Goal: Task Accomplishment & Management: Manage account settings

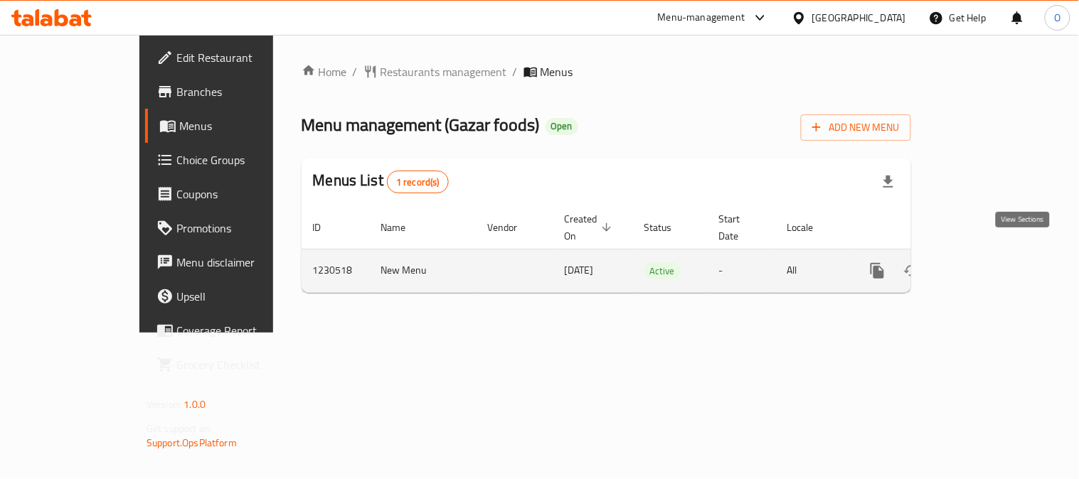
click at [997, 258] on link "enhanced table" at bounding box center [980, 271] width 34 height 34
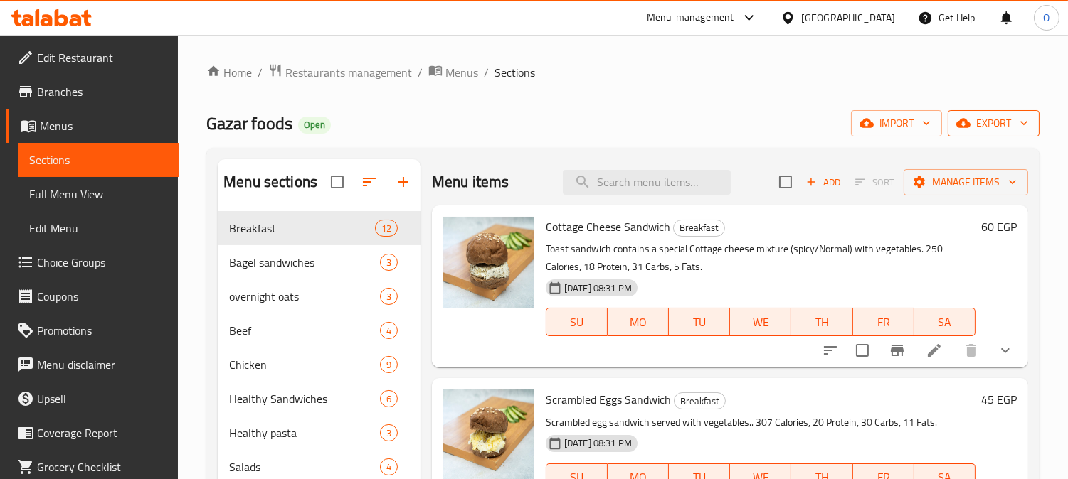
click at [990, 120] on span "export" at bounding box center [993, 124] width 69 height 18
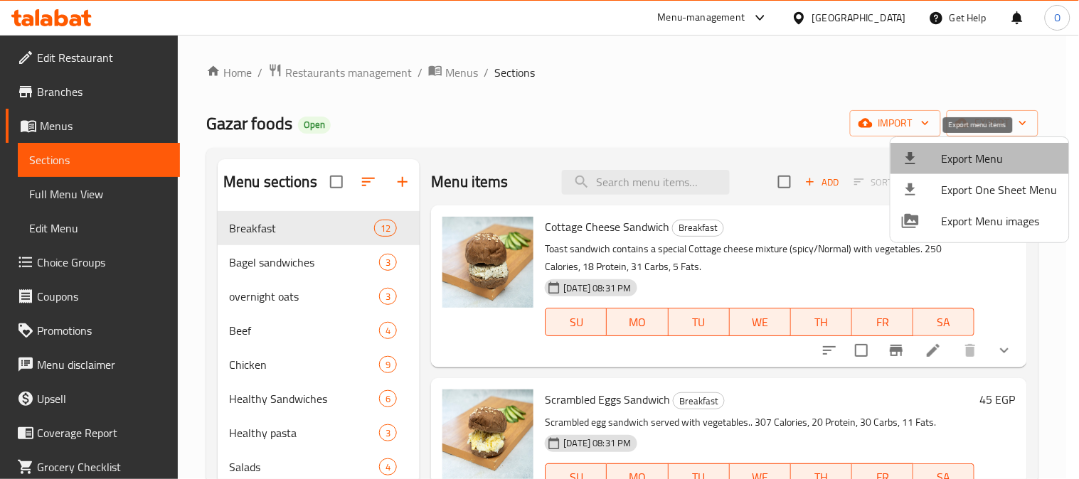
click at [980, 160] on span "Export Menu" at bounding box center [1000, 158] width 116 height 17
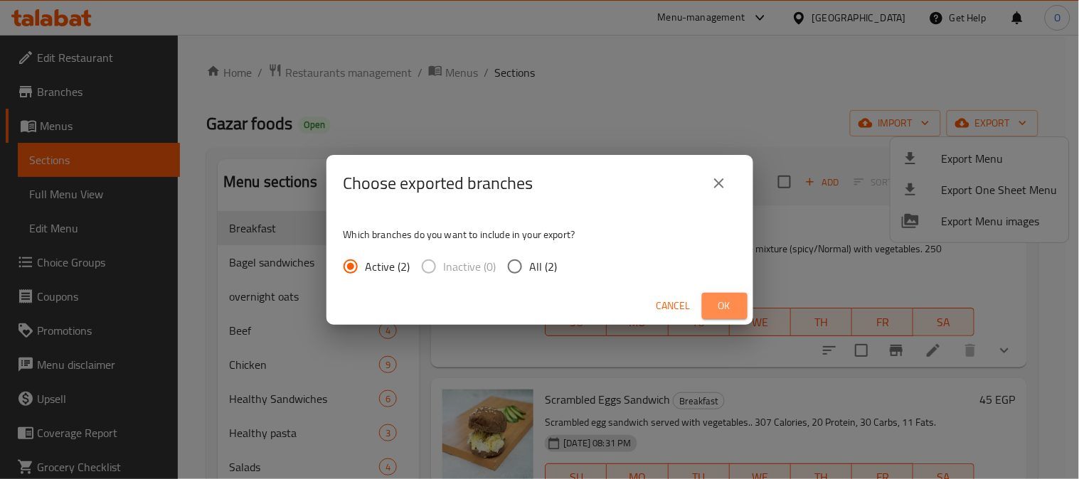
click at [723, 307] on span "Ok" at bounding box center [725, 306] width 23 height 18
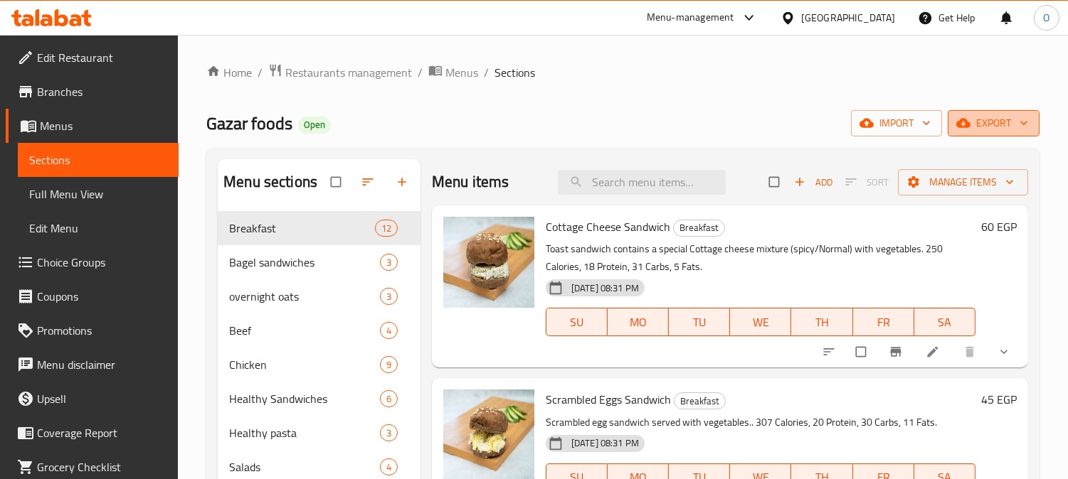
click at [987, 124] on span "export" at bounding box center [993, 124] width 69 height 18
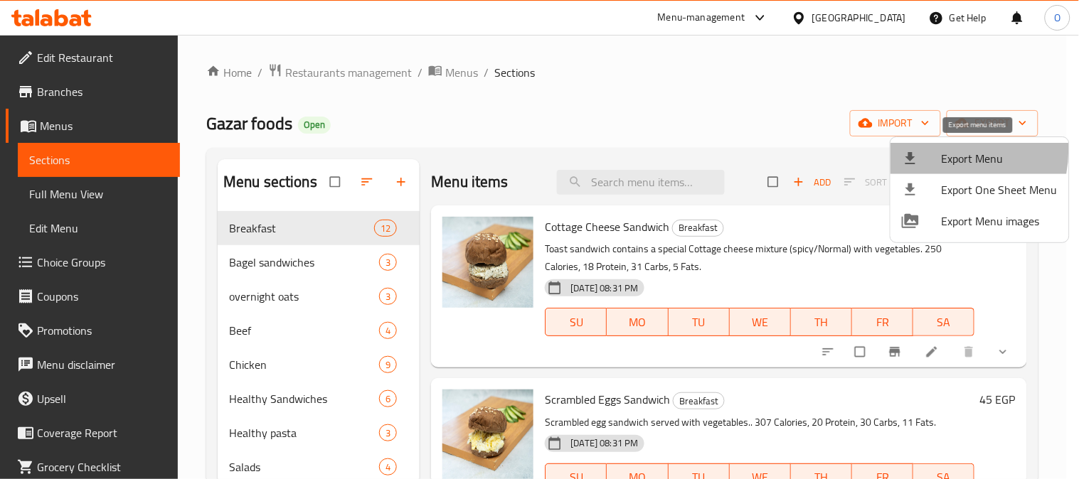
click at [937, 150] on div at bounding box center [922, 158] width 40 height 17
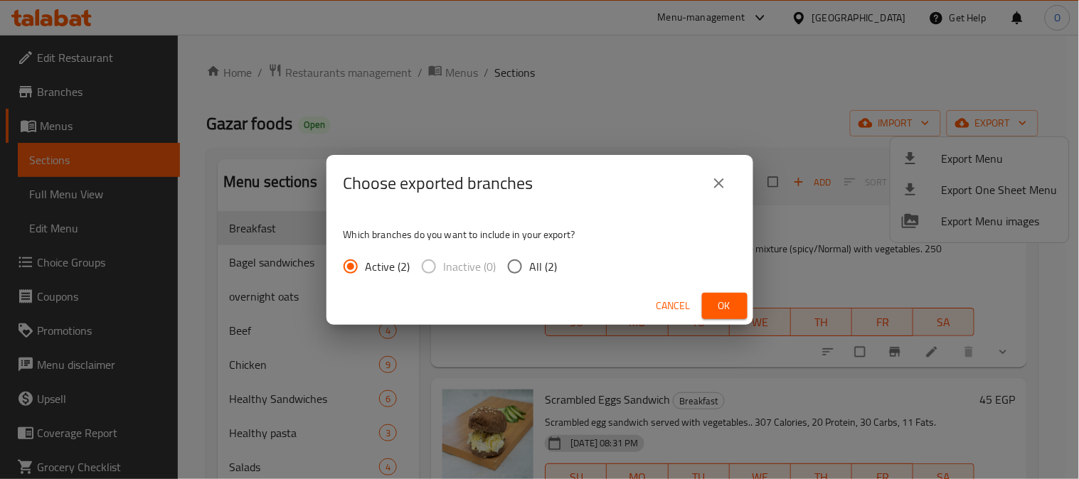
click at [743, 307] on button "Ok" at bounding box center [725, 306] width 46 height 26
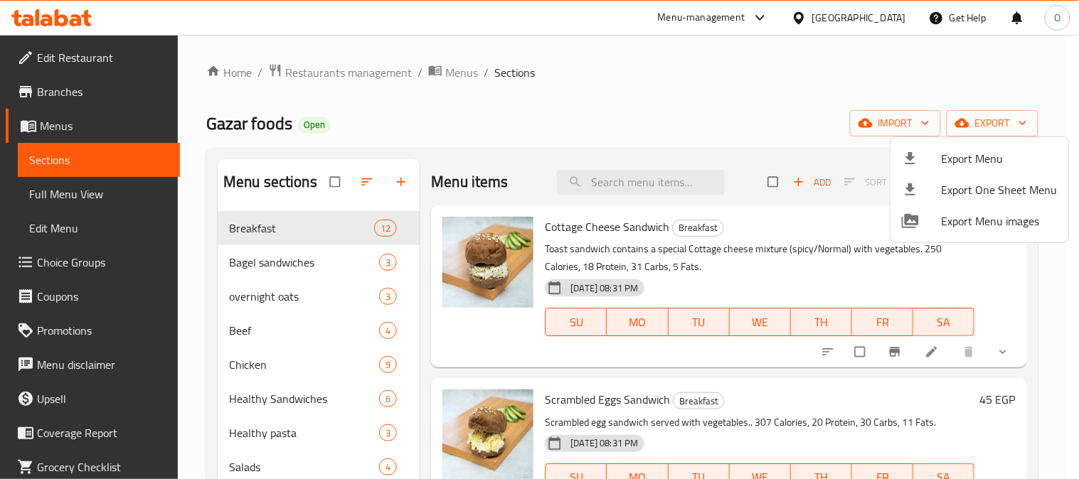
click at [447, 68] on div at bounding box center [539, 239] width 1079 height 479
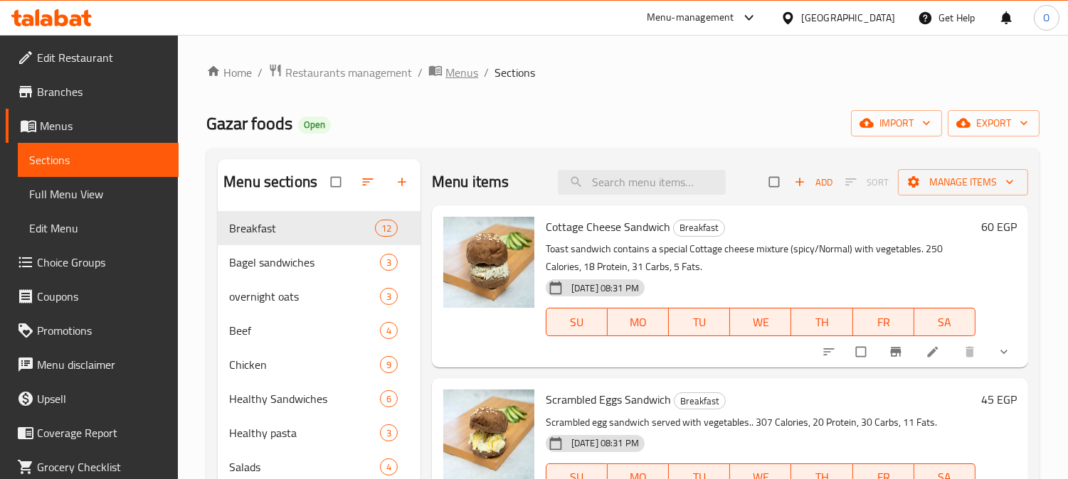
click at [455, 71] on span "Menus" at bounding box center [461, 72] width 33 height 17
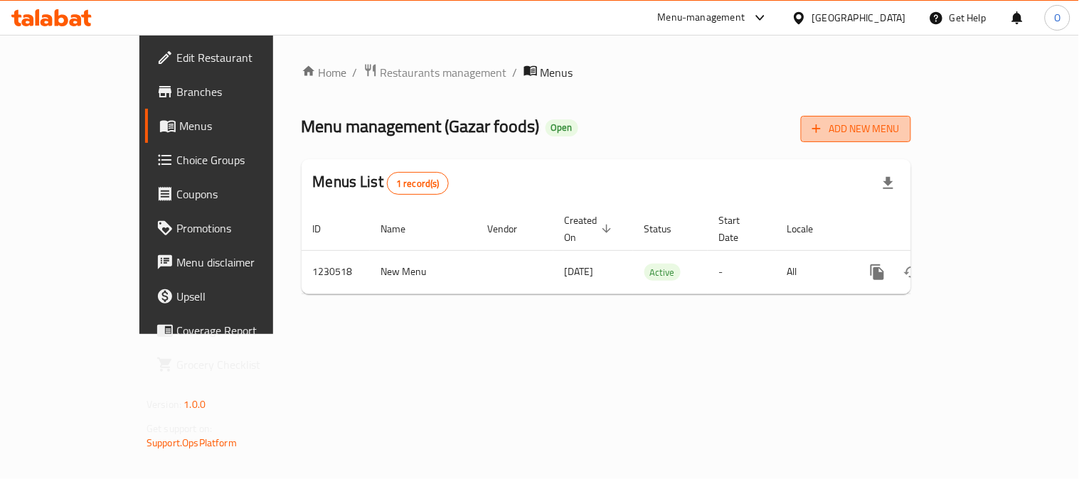
click at [900, 137] on span "Add New Menu" at bounding box center [855, 129] width 87 height 18
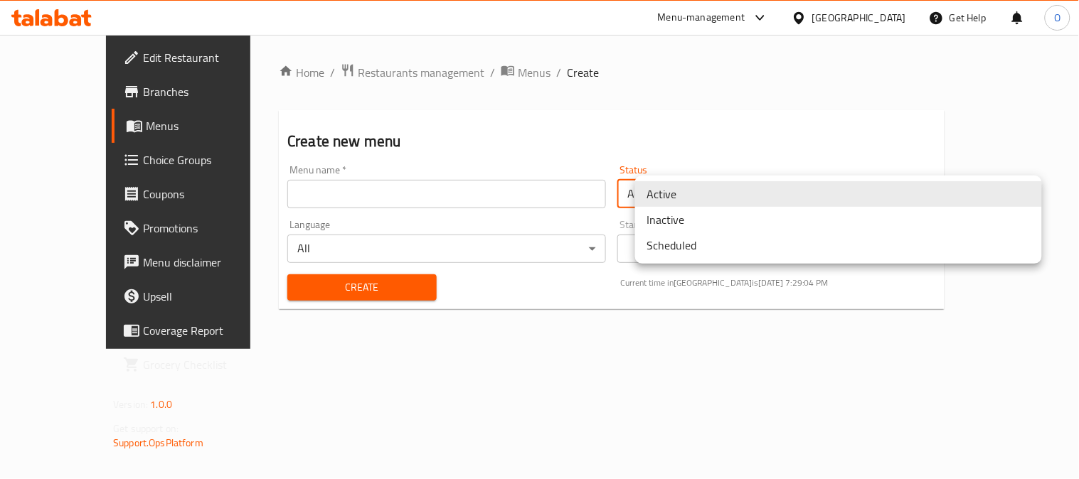
click at [674, 191] on body "​ Menu-management [GEOGRAPHIC_DATA] Get Help O Edit Restaurant Branches Menus C…" at bounding box center [539, 257] width 1079 height 445
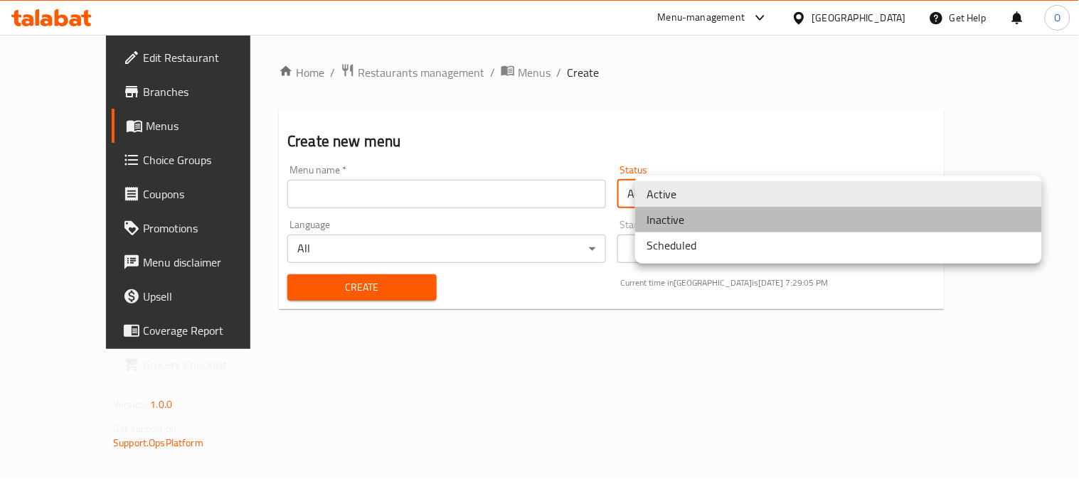
click at [681, 222] on li "Inactive" at bounding box center [838, 220] width 407 height 26
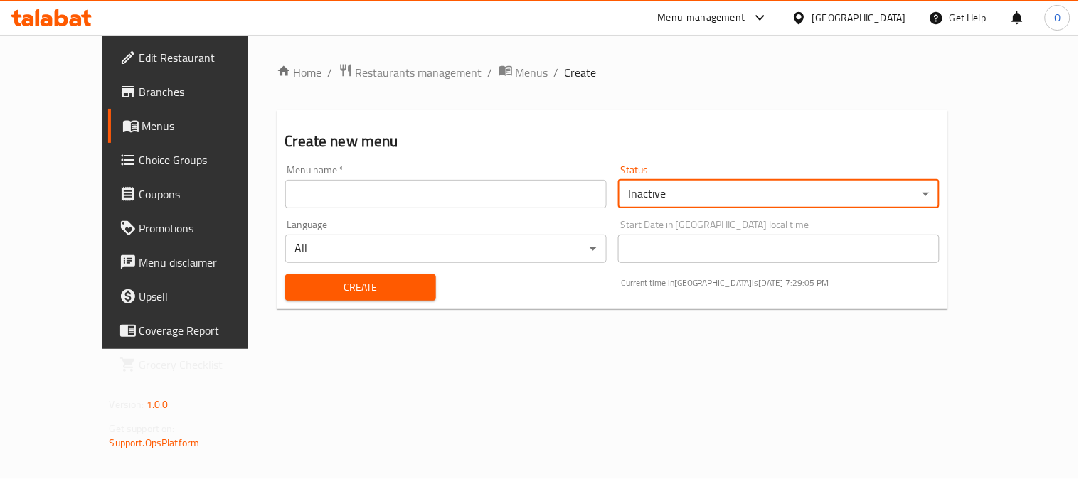
click at [463, 189] on input "text" at bounding box center [446, 194] width 322 height 28
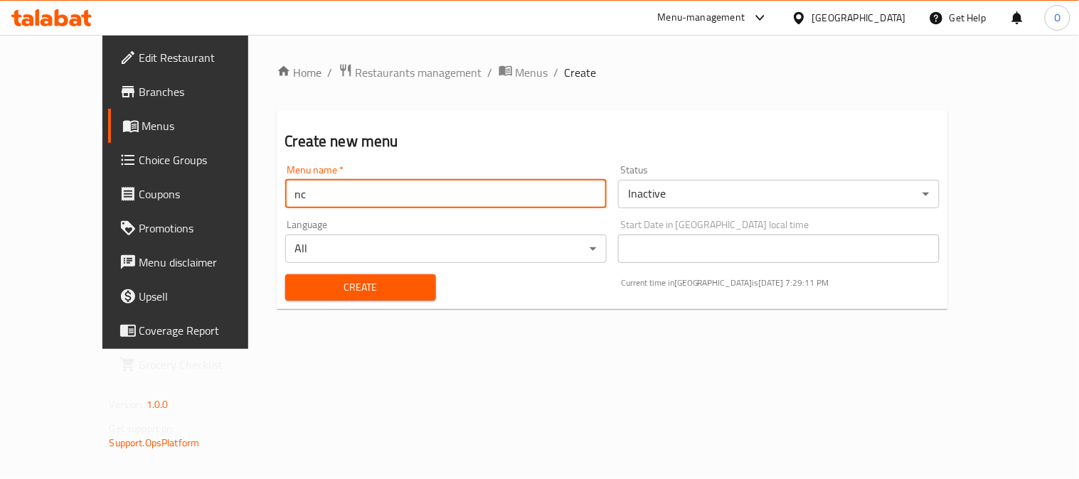
click at [299, 200] on input "nc" at bounding box center [446, 194] width 322 height 28
paste input "340620458"
type input "nc340620458"
click at [329, 288] on span "Create" at bounding box center [361, 288] width 128 height 18
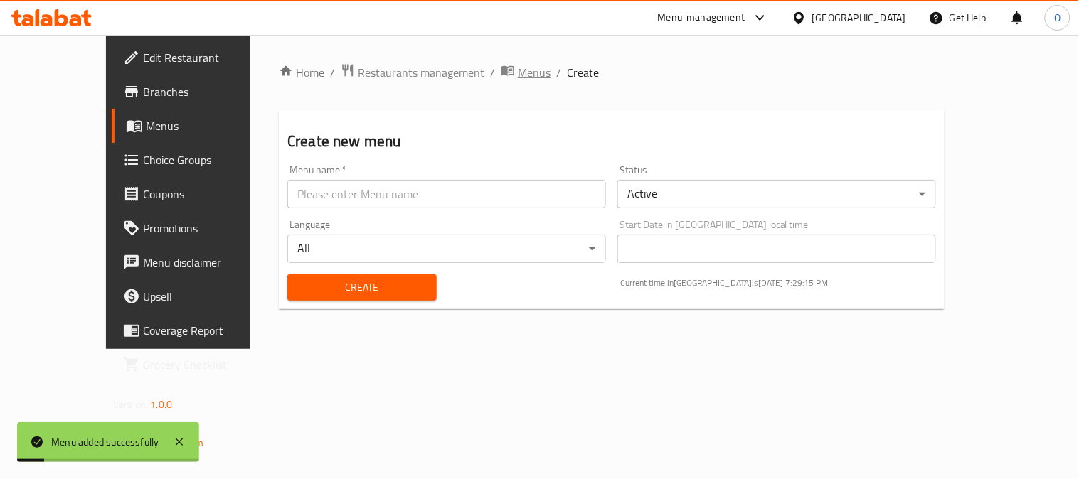
click at [518, 73] on span "Menus" at bounding box center [534, 72] width 33 height 17
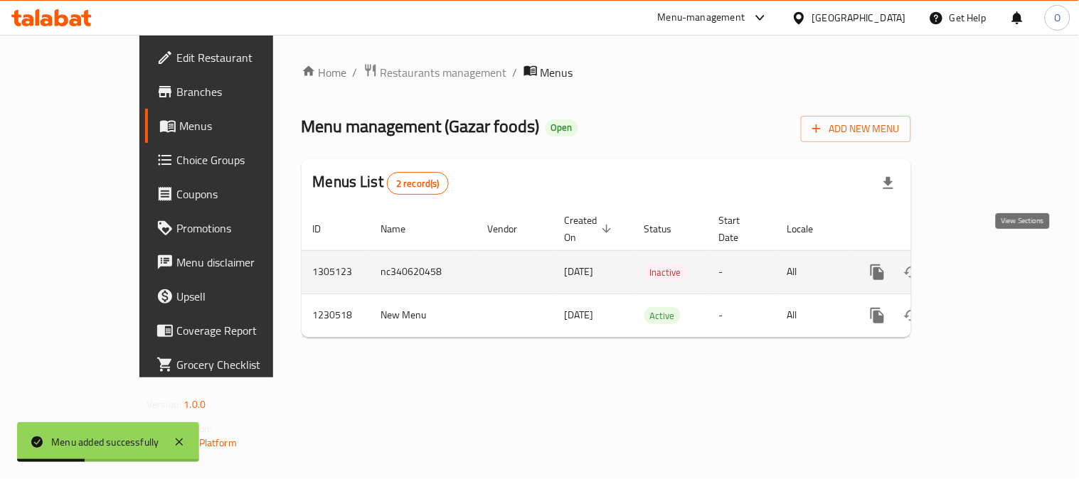
click at [989, 264] on icon "enhanced table" at bounding box center [980, 272] width 17 height 17
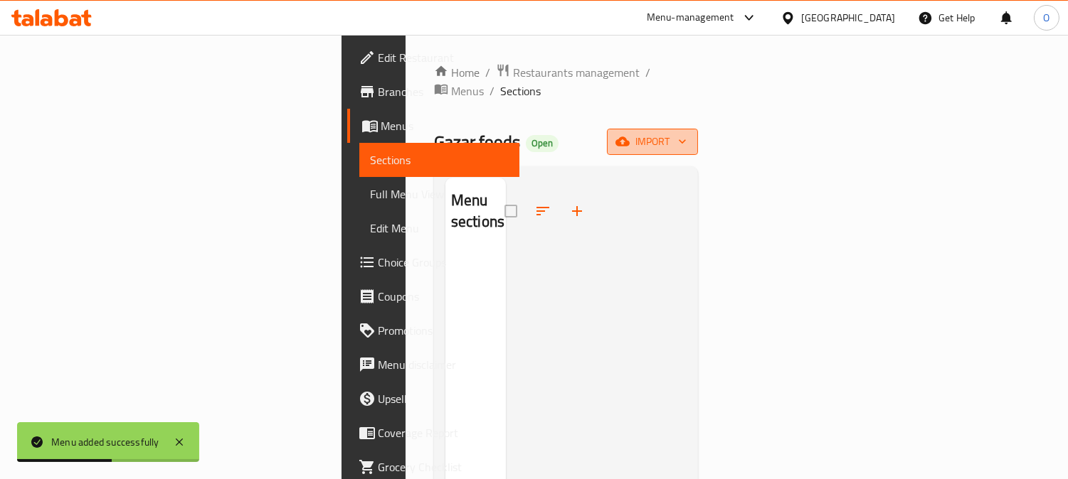
click at [686, 133] on span "import" at bounding box center [652, 142] width 68 height 18
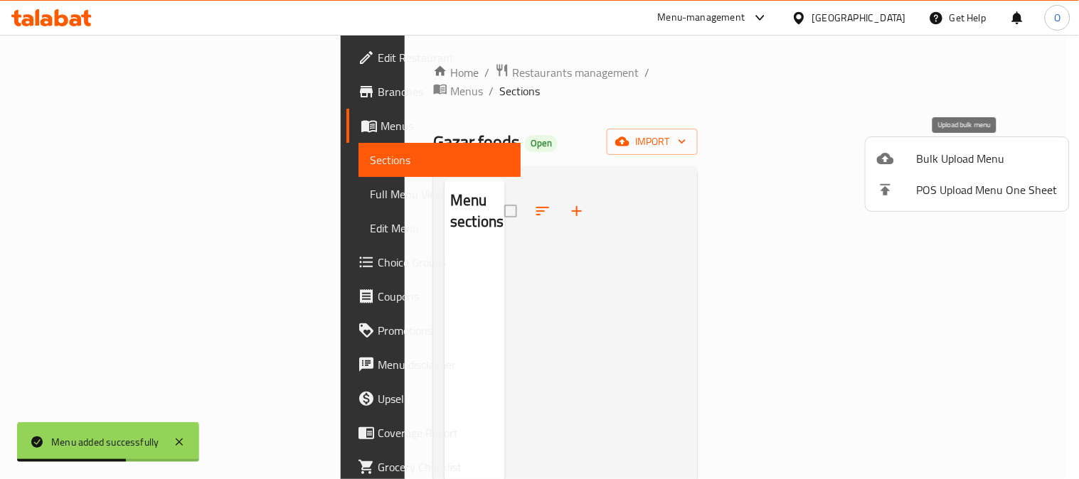
click at [968, 151] on span "Bulk Upload Menu" at bounding box center [987, 158] width 141 height 17
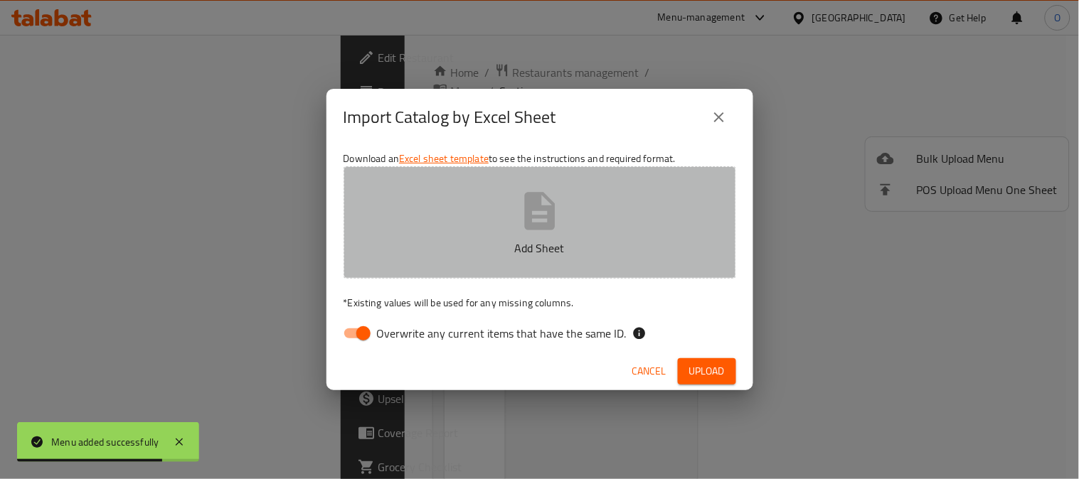
click at [539, 221] on icon "button" at bounding box center [540, 212] width 46 height 46
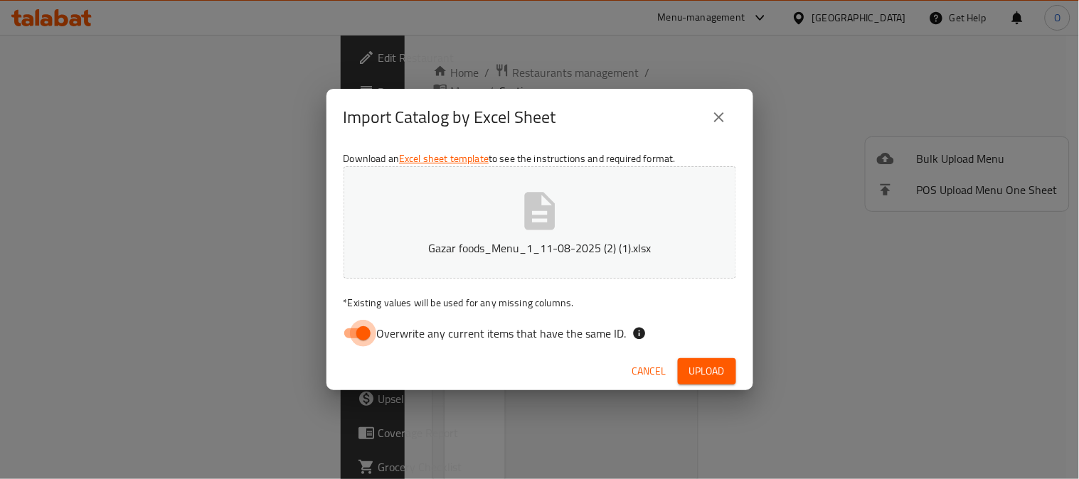
click at [364, 332] on input "Overwrite any current items that have the same ID." at bounding box center [363, 333] width 81 height 27
checkbox input "false"
click at [728, 372] on button "Upload" at bounding box center [707, 372] width 58 height 26
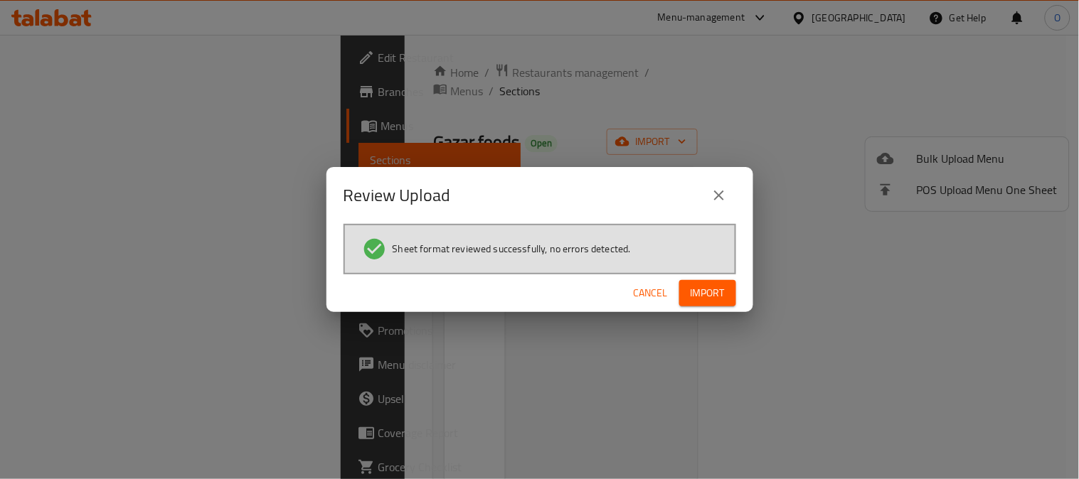
click at [702, 302] on button "Import" at bounding box center [707, 293] width 57 height 26
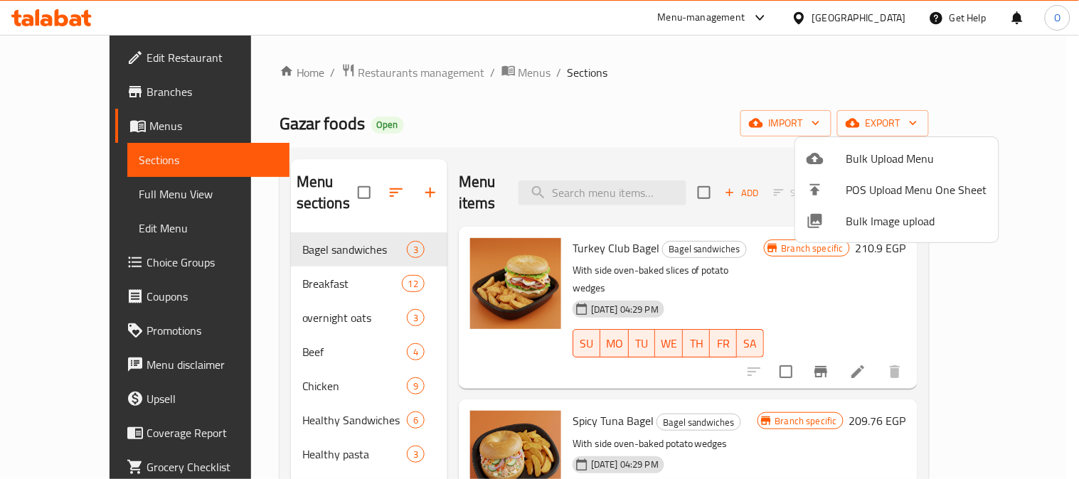
click at [953, 303] on div at bounding box center [539, 239] width 1079 height 479
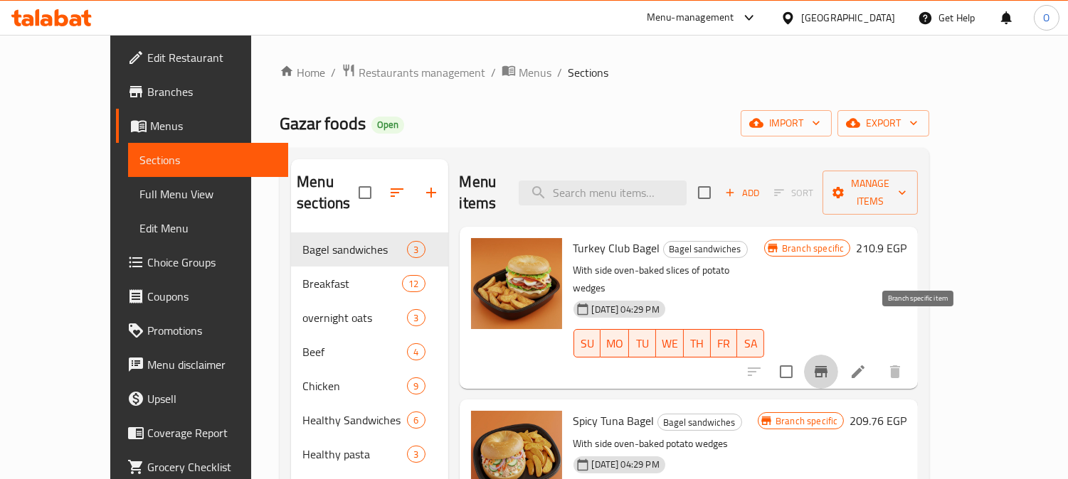
click at [829, 364] on icon "Branch-specific-item" at bounding box center [820, 372] width 17 height 17
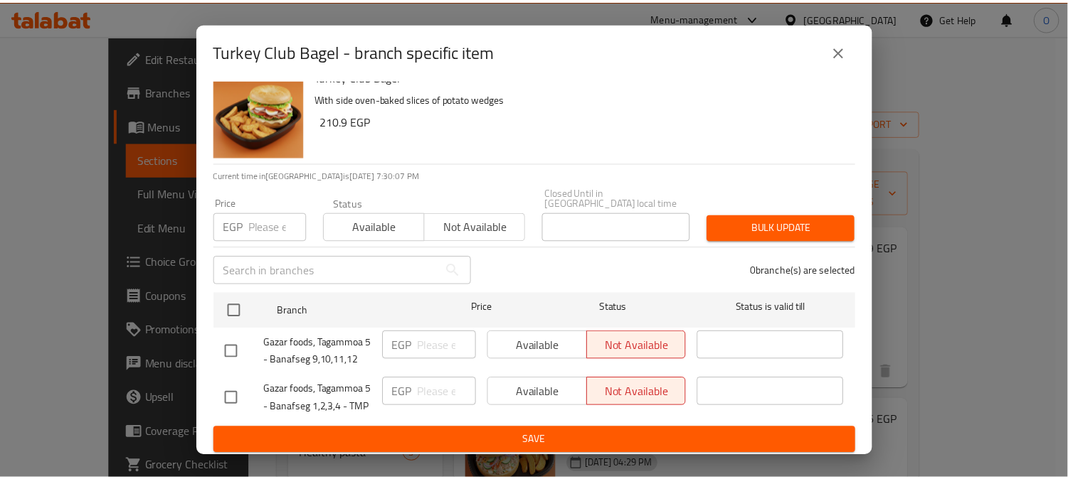
scroll to position [30, 0]
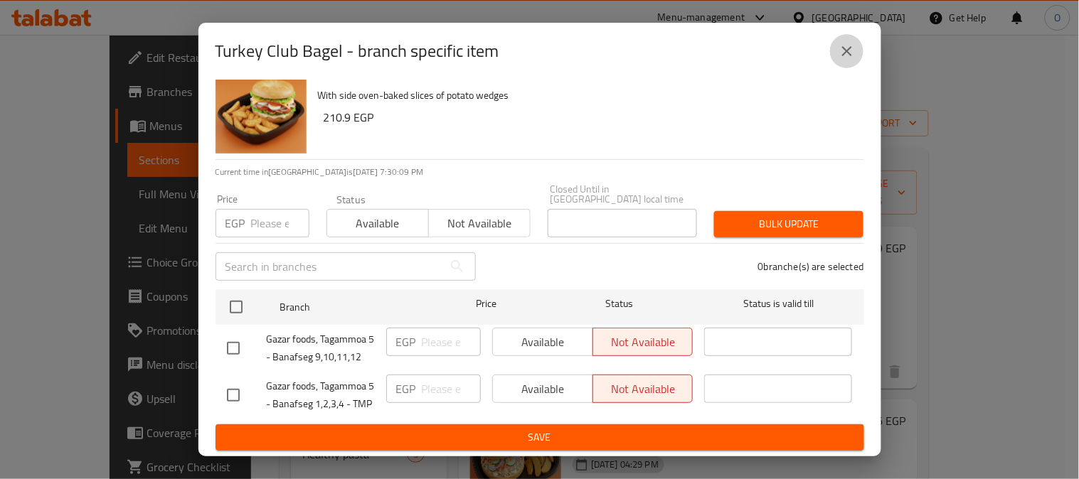
click at [854, 53] on icon "close" at bounding box center [847, 51] width 17 height 17
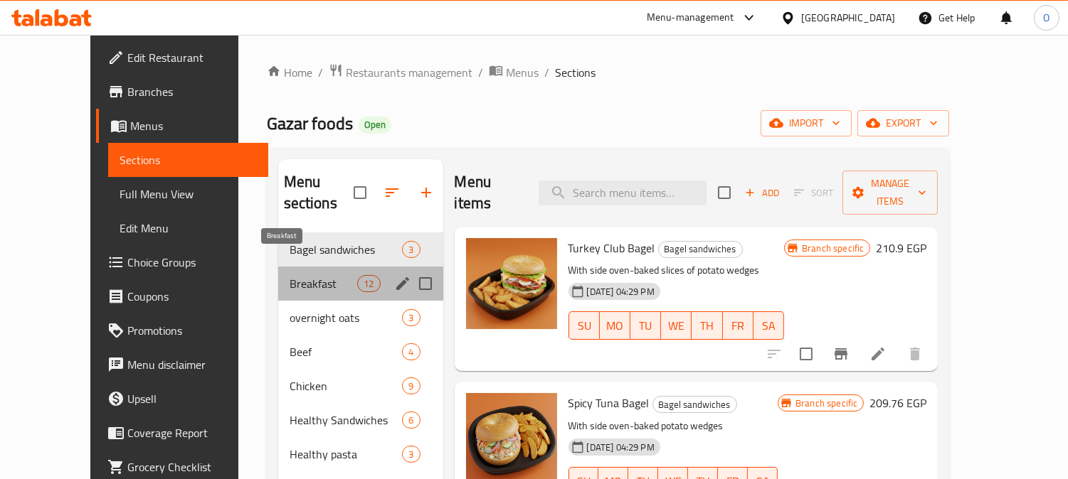
click at [318, 275] on span "Breakfast" at bounding box center [324, 283] width 68 height 17
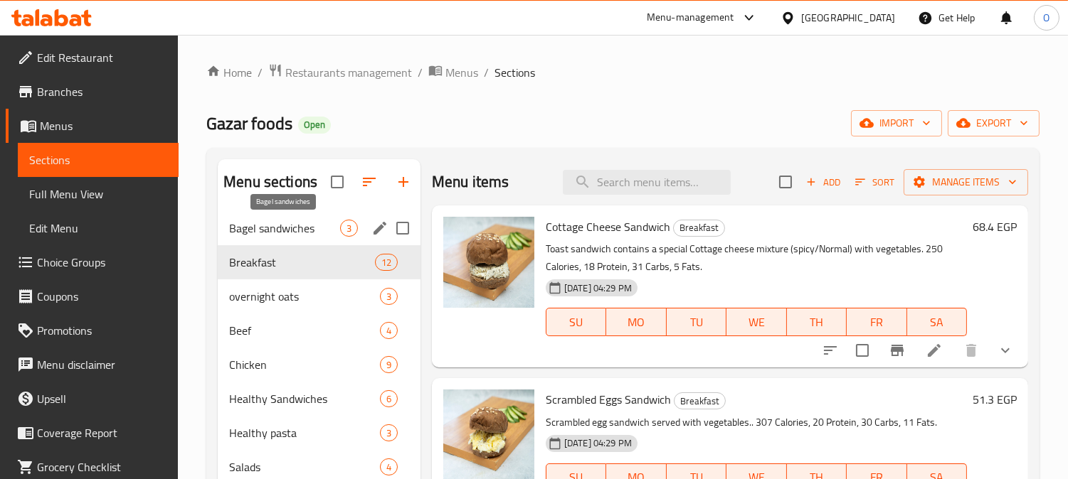
click at [292, 233] on span "Bagel sandwiches" at bounding box center [284, 228] width 111 height 17
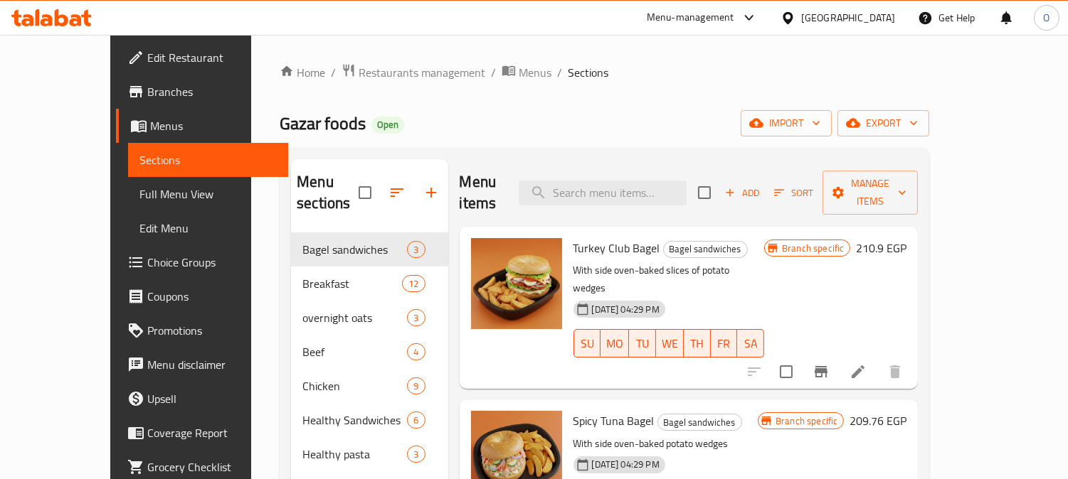
click at [608, 238] on span "Turkey Club Bagel" at bounding box center [616, 248] width 87 height 21
copy h6 "Turkey Club Bagel"
click at [918, 127] on span "export" at bounding box center [883, 124] width 69 height 18
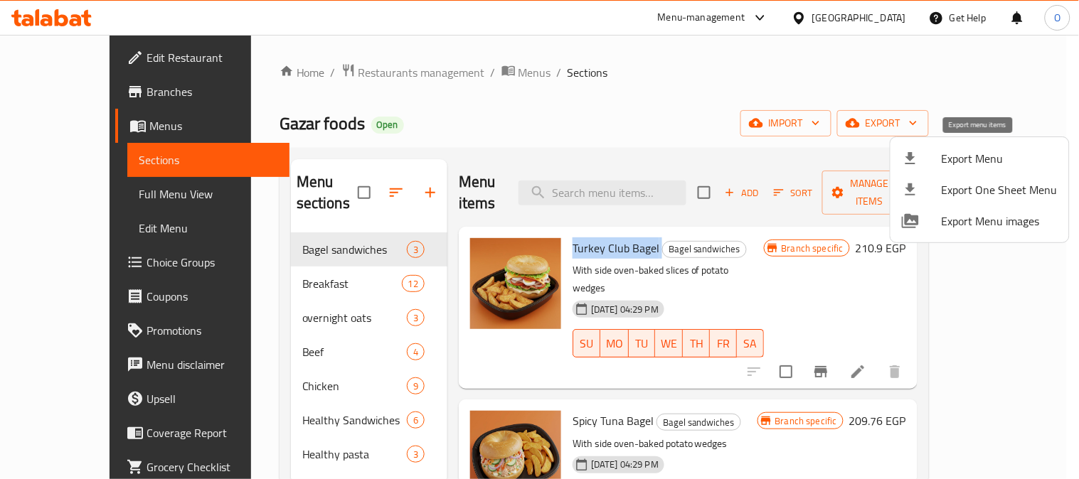
click at [972, 161] on span "Export Menu" at bounding box center [1000, 158] width 116 height 17
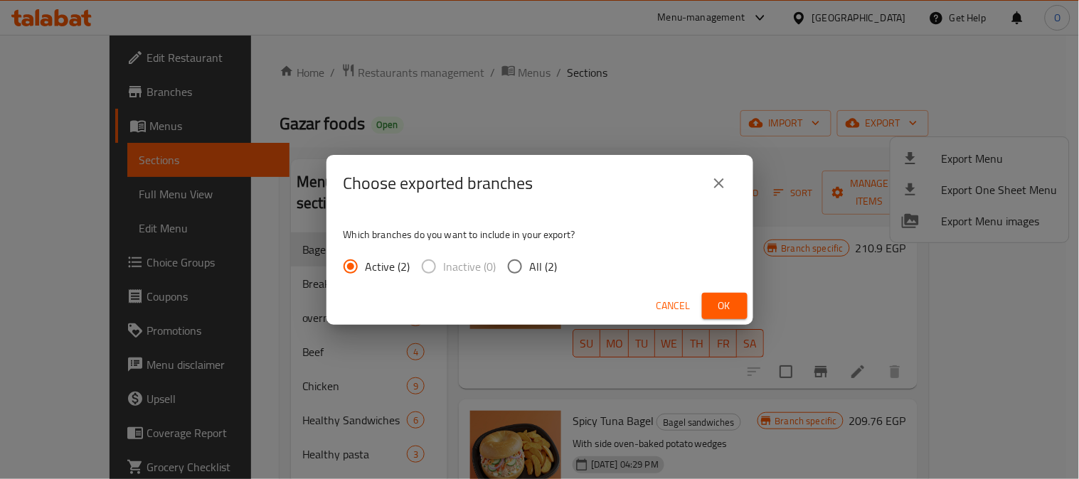
click at [805, 48] on div "Choose exported branches Which branches do you want to include in your export? …" at bounding box center [539, 239] width 1079 height 479
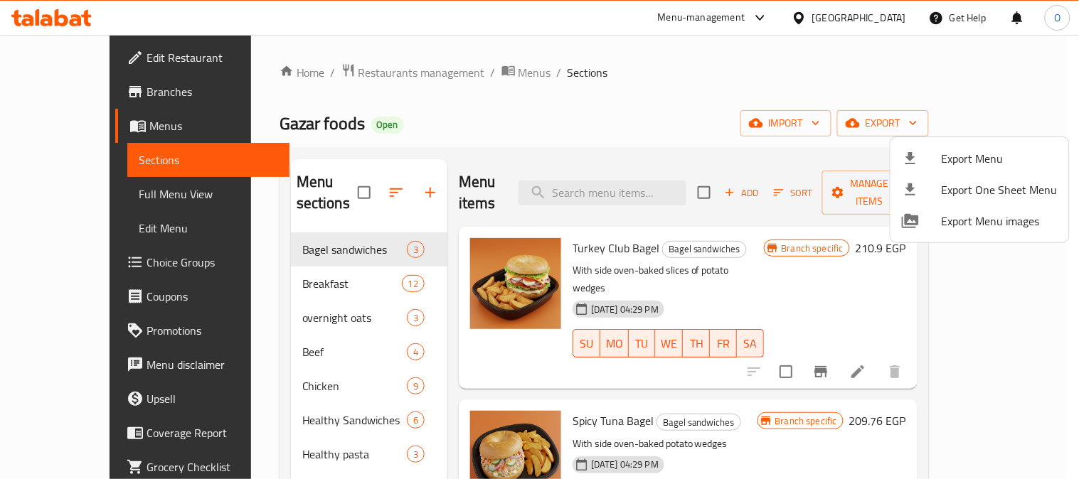
click at [73, 230] on div at bounding box center [539, 239] width 1079 height 479
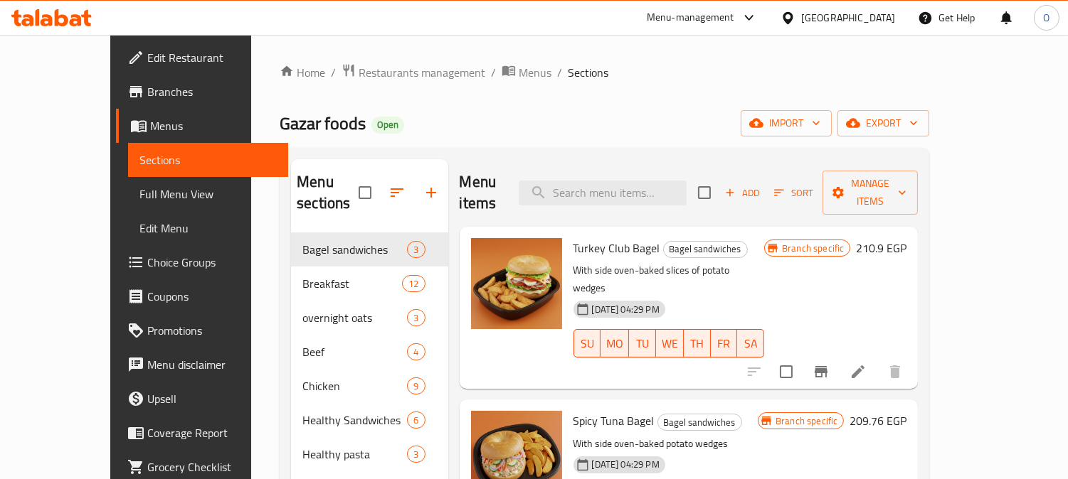
click at [139, 230] on span "Edit Menu" at bounding box center [208, 228] width 138 height 17
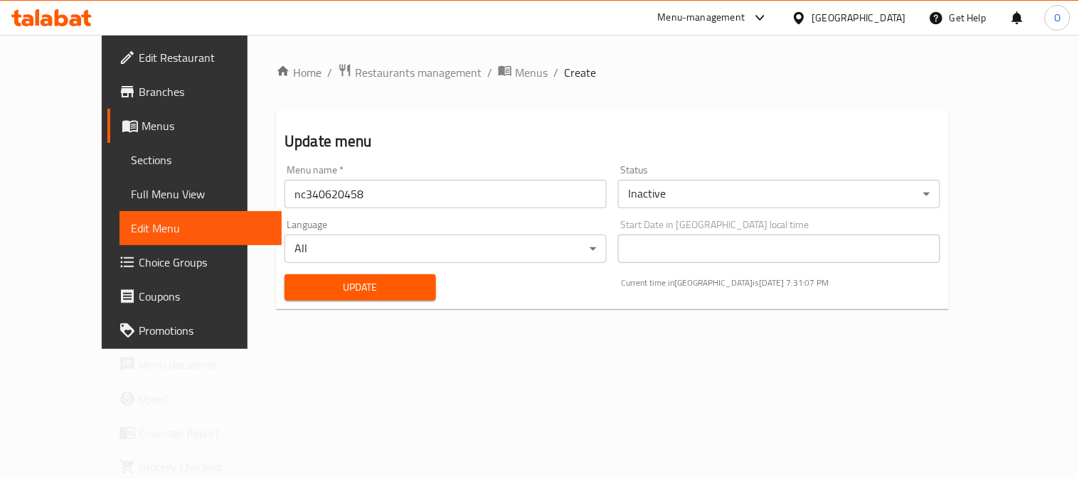
click at [694, 194] on body "​ Menu-management [GEOGRAPHIC_DATA] Get Help O Edit Restaurant Branches Menus S…" at bounding box center [539, 257] width 1079 height 445
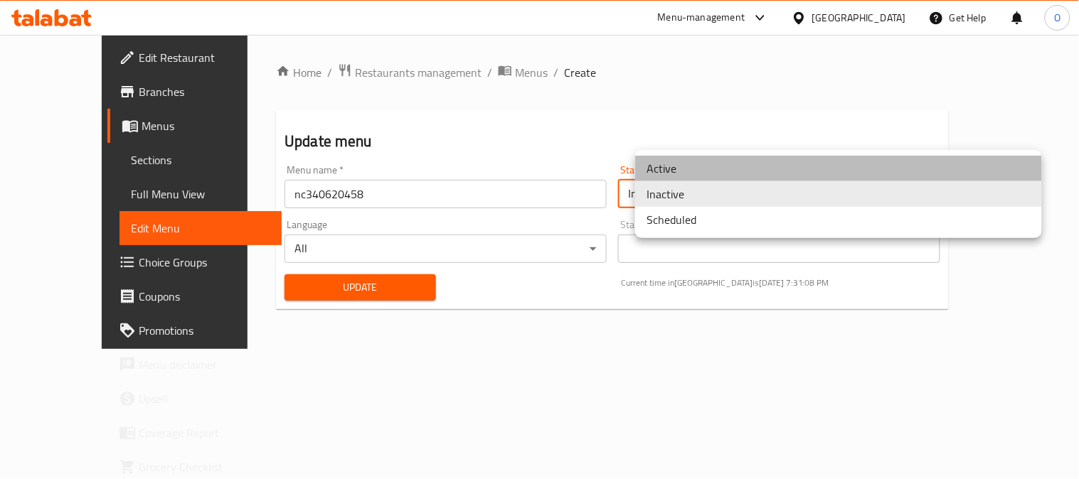
click at [702, 168] on li "Active" at bounding box center [838, 169] width 407 height 26
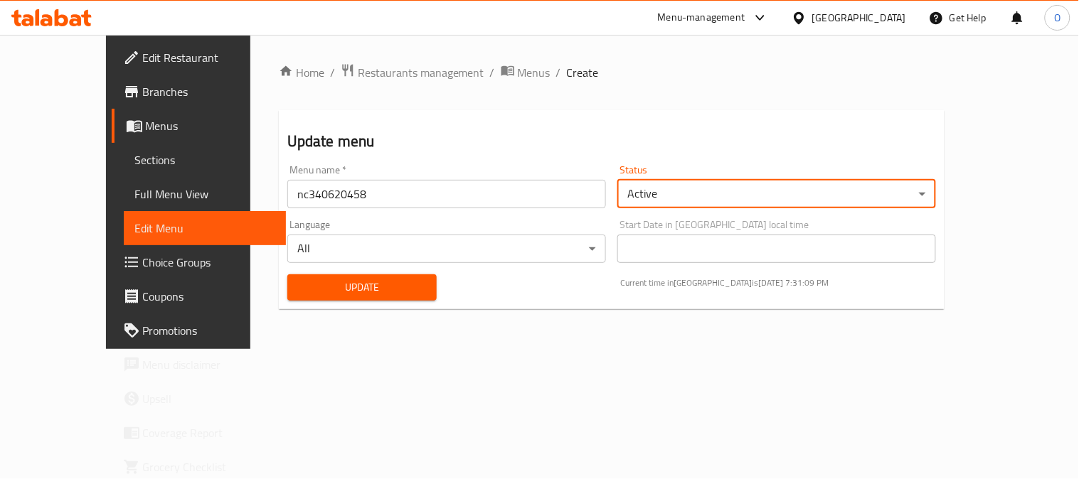
click at [379, 282] on span "Update" at bounding box center [362, 288] width 127 height 18
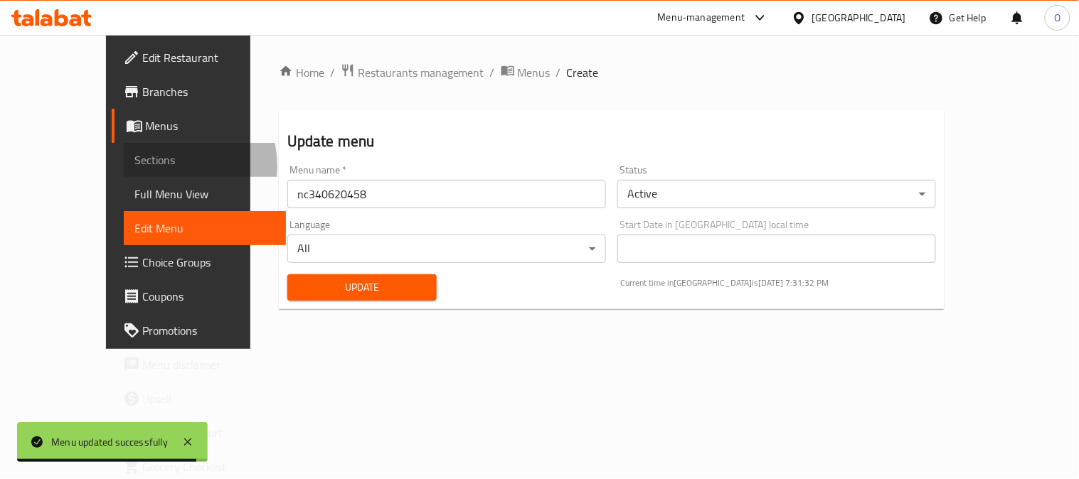
click at [135, 166] on span "Sections" at bounding box center [204, 160] width 139 height 17
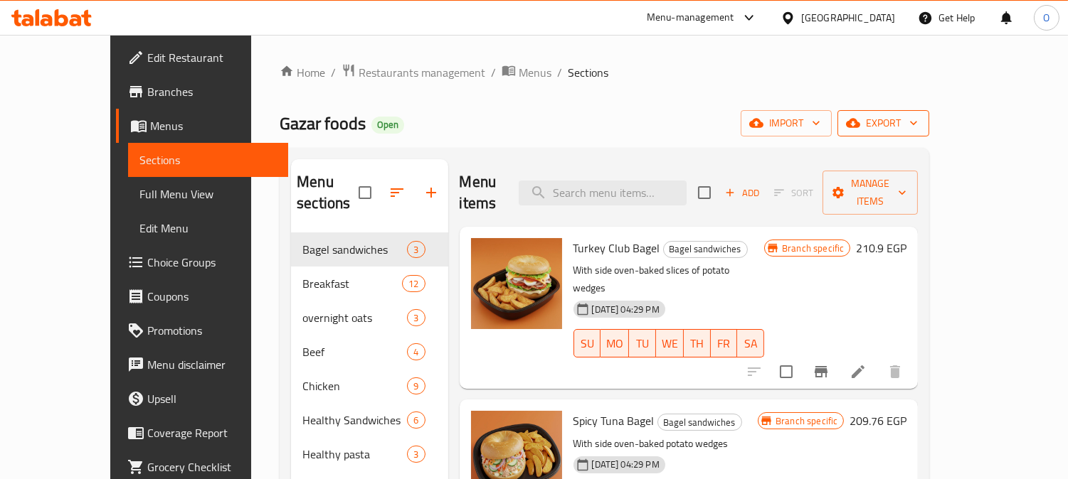
click at [918, 122] on span "export" at bounding box center [883, 124] width 69 height 18
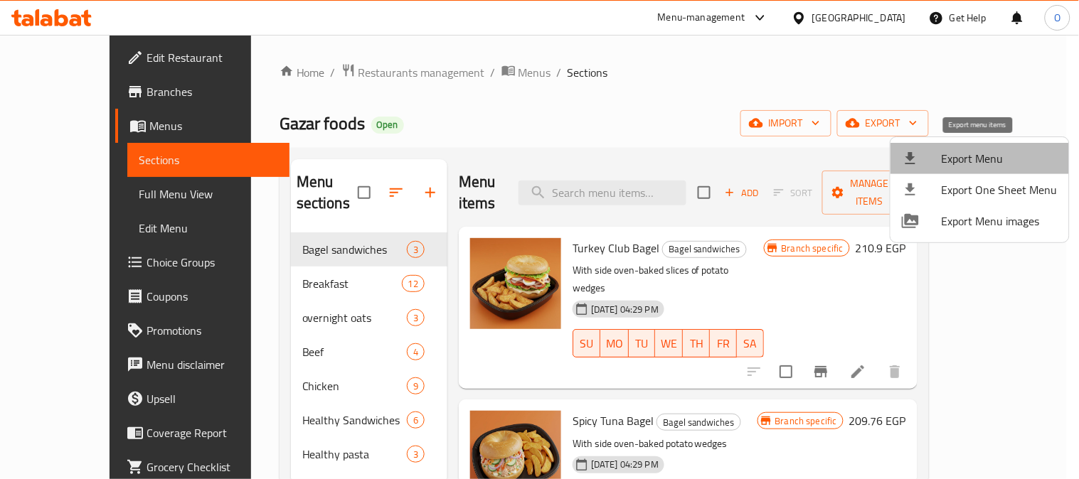
click at [987, 154] on span "Export Menu" at bounding box center [1000, 158] width 116 height 17
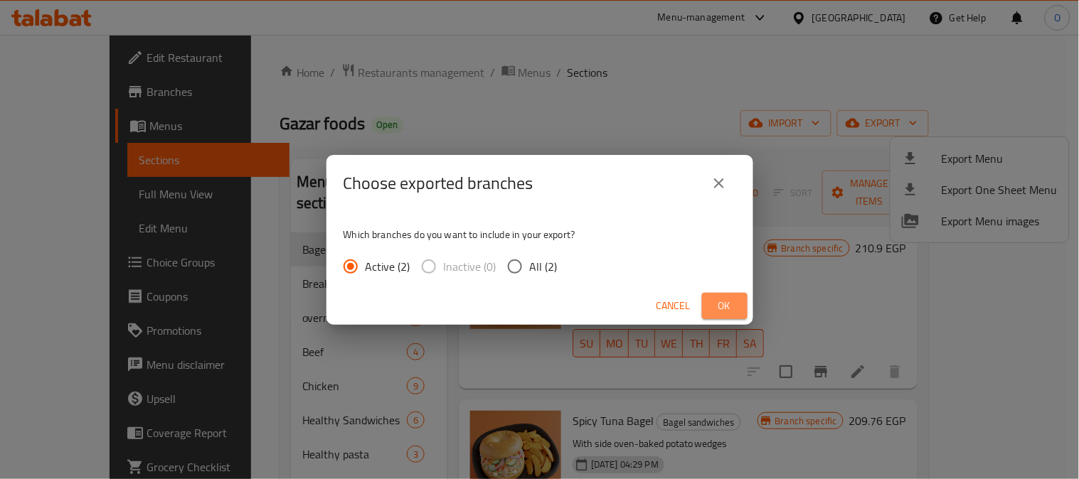
click at [726, 301] on span "Ok" at bounding box center [725, 306] width 23 height 18
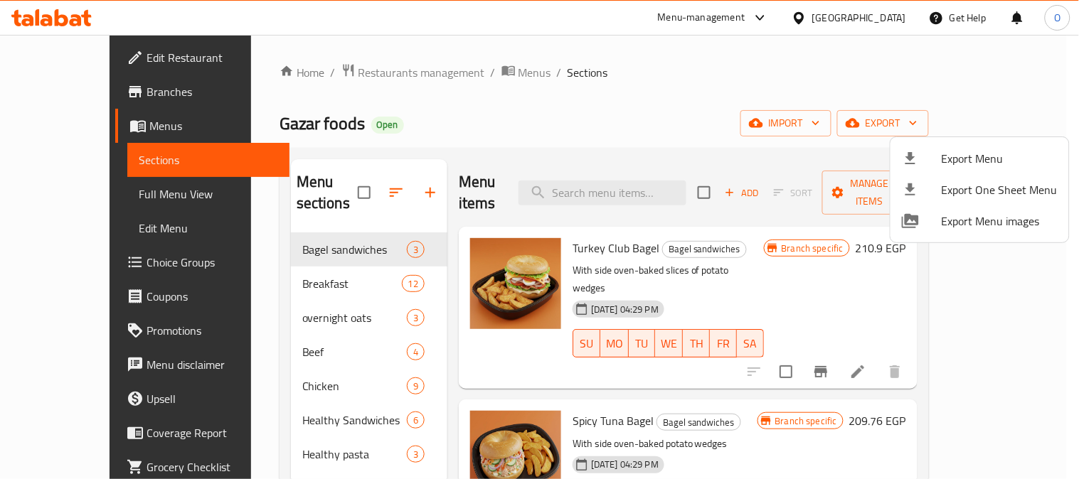
click at [886, 9] on div at bounding box center [539, 239] width 1079 height 479
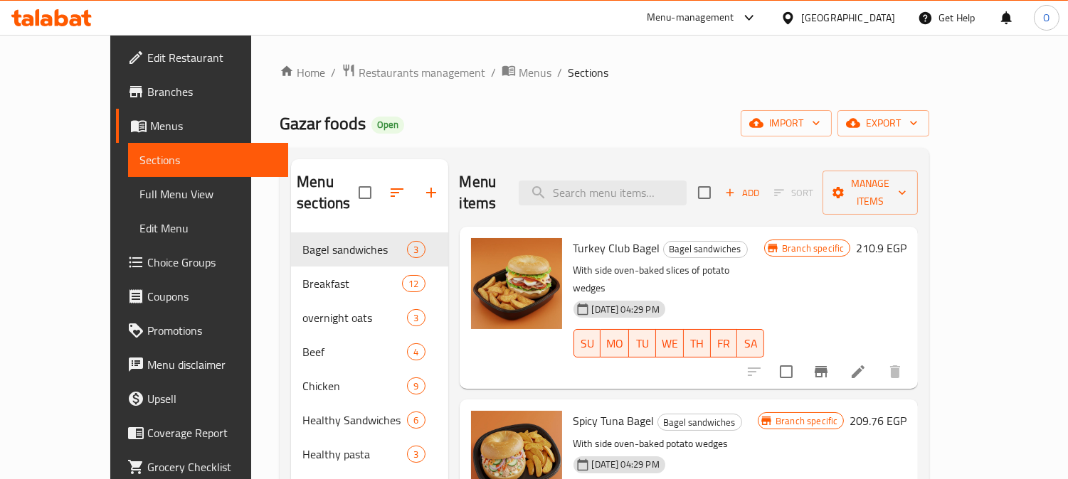
click at [875, 12] on div "[GEOGRAPHIC_DATA]" at bounding box center [848, 18] width 94 height 16
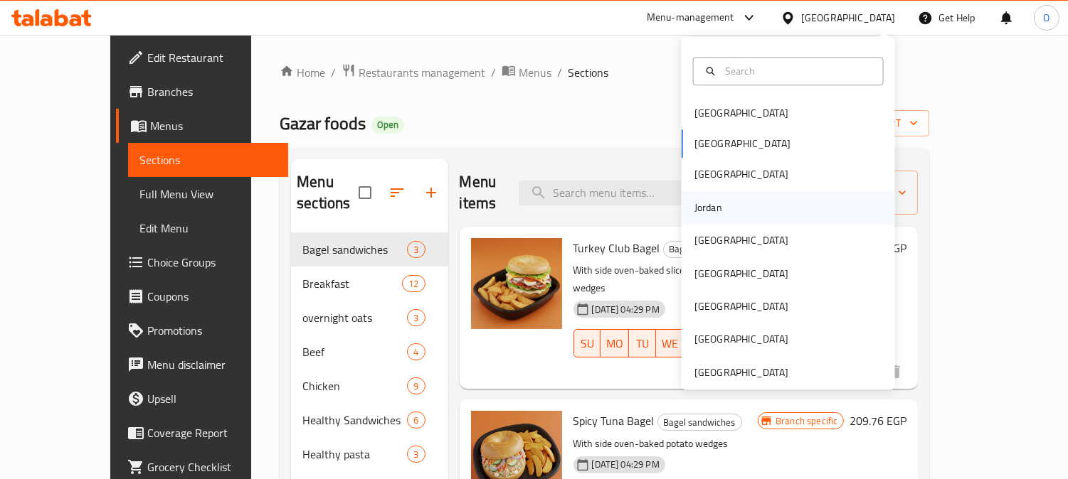
click at [700, 212] on div "Jordan" at bounding box center [708, 208] width 28 height 16
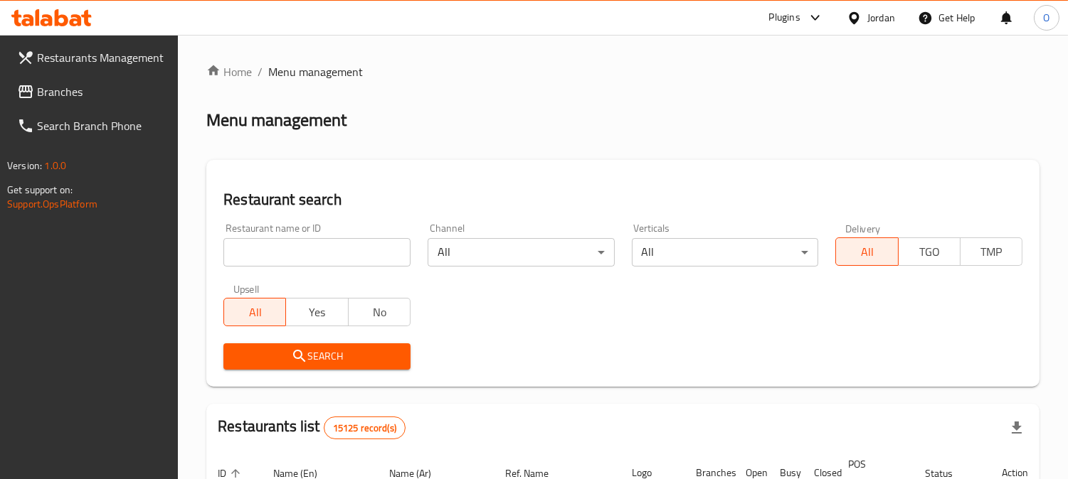
click at [75, 97] on span "Branches" at bounding box center [102, 91] width 130 height 17
